Goal: Subscribe to service/newsletter

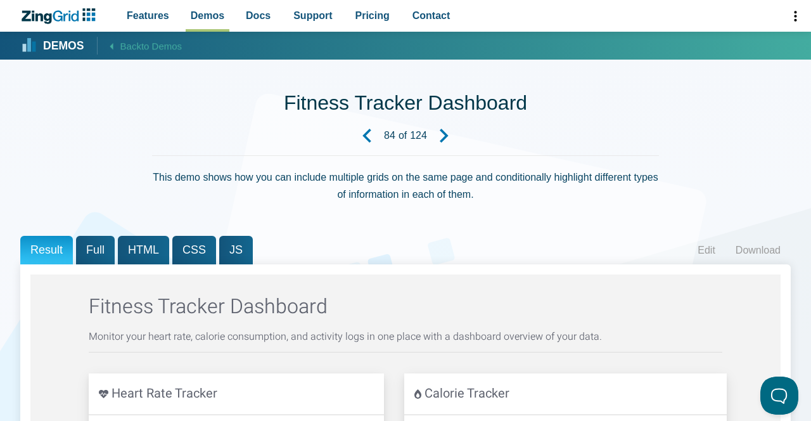
click at [436, 131] on link "Next Demo" at bounding box center [444, 135] width 34 height 34
click at [763, 253] on link "Download" at bounding box center [758, 250] width 65 height 19
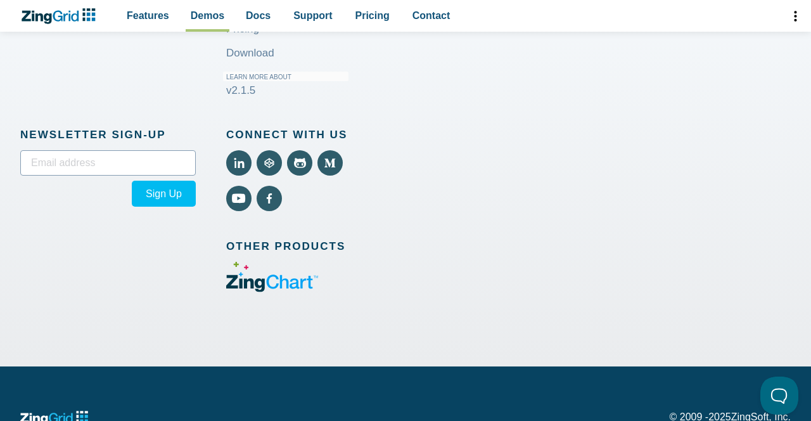
scroll to position [1776, 0]
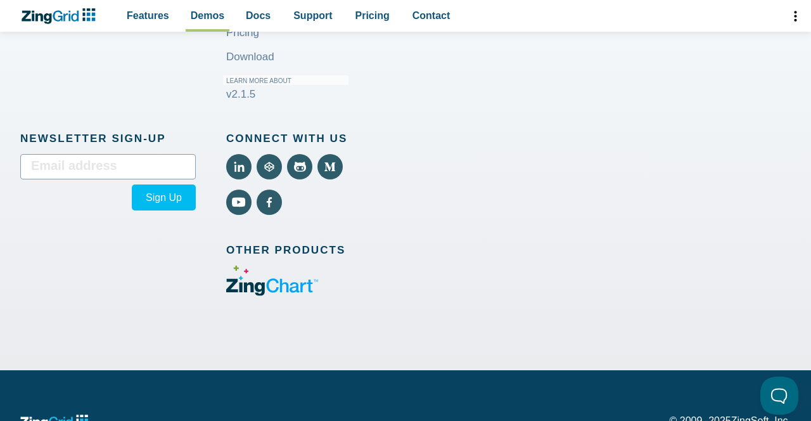
click at [161, 179] on input "email" at bounding box center [108, 166] width 176 height 25
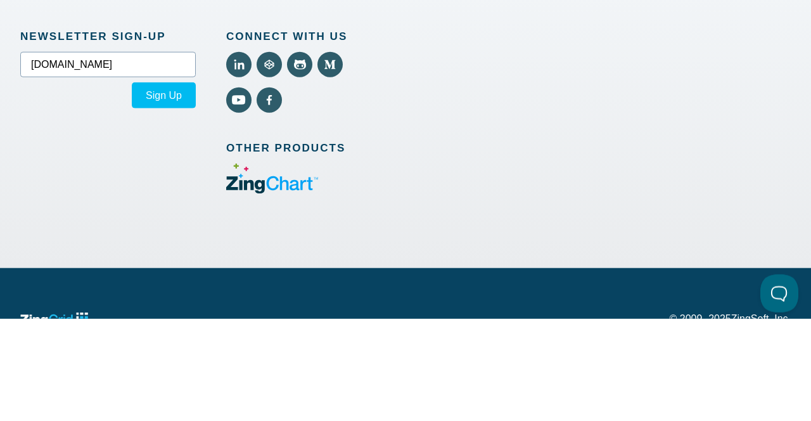
type input "[DOMAIN_NAME]"
click at [173, 210] on button "Sign Up" at bounding box center [164, 197] width 64 height 26
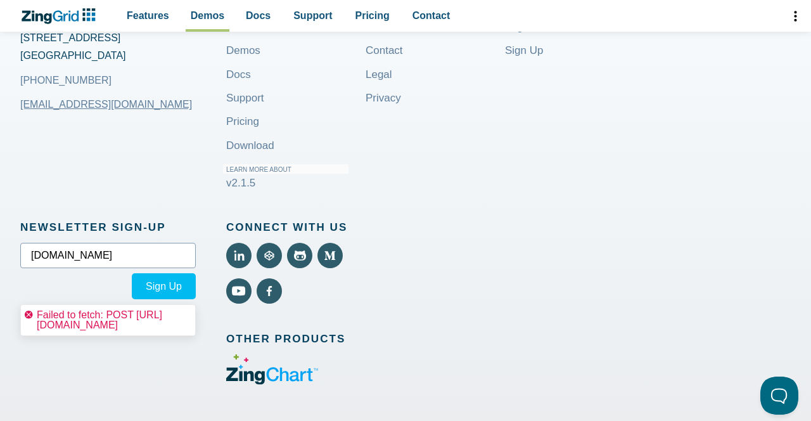
scroll to position [1715, 0]
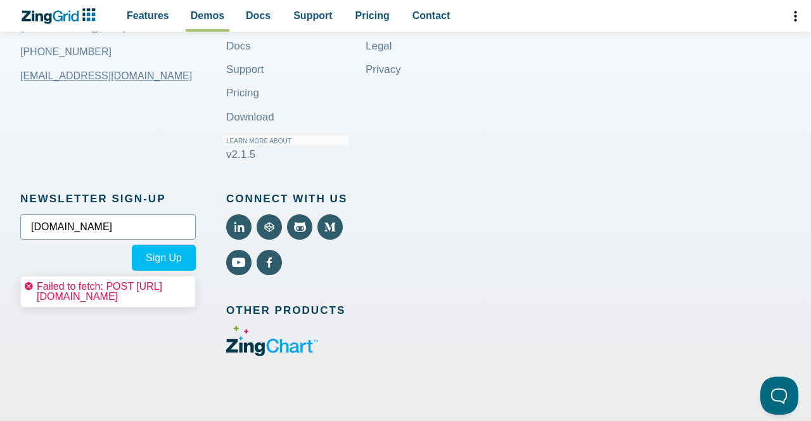
click at [173, 271] on button "Sign Up" at bounding box center [164, 258] width 64 height 26
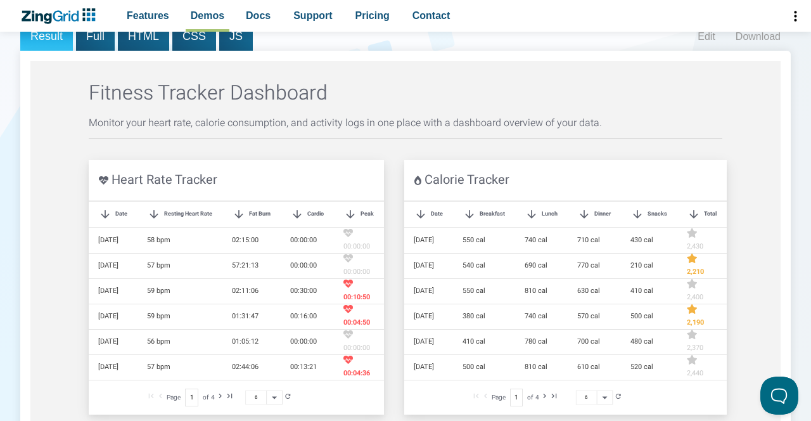
scroll to position [79, 0]
